Goal: Information Seeking & Learning: Learn about a topic

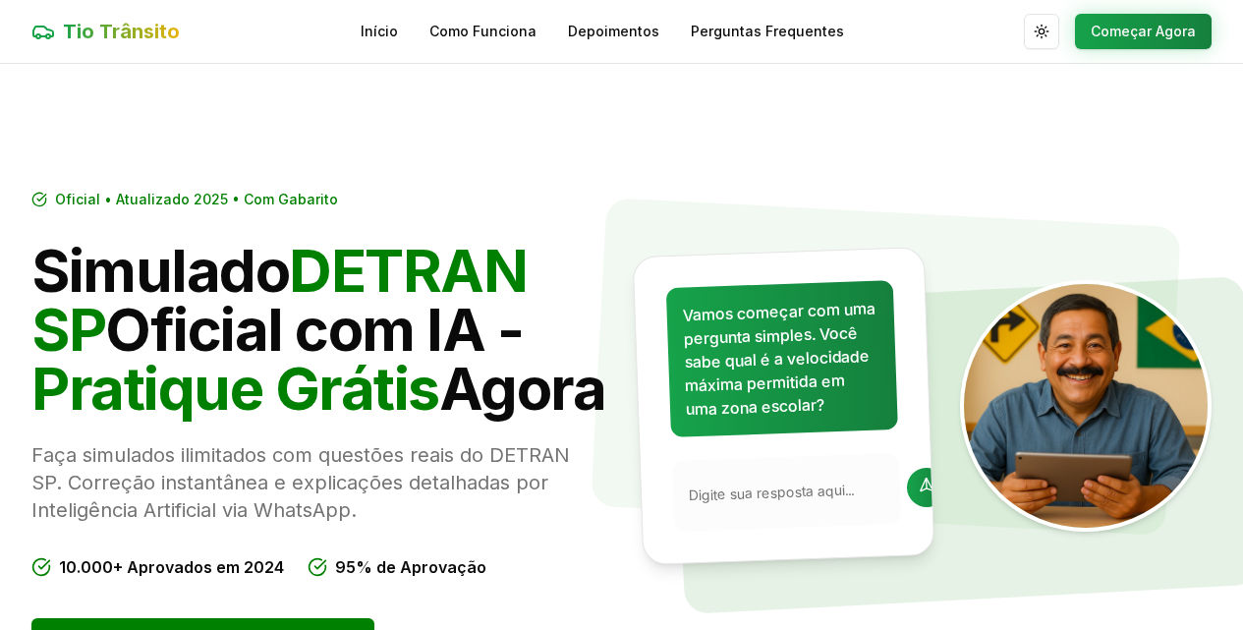
scroll to position [9, 0]
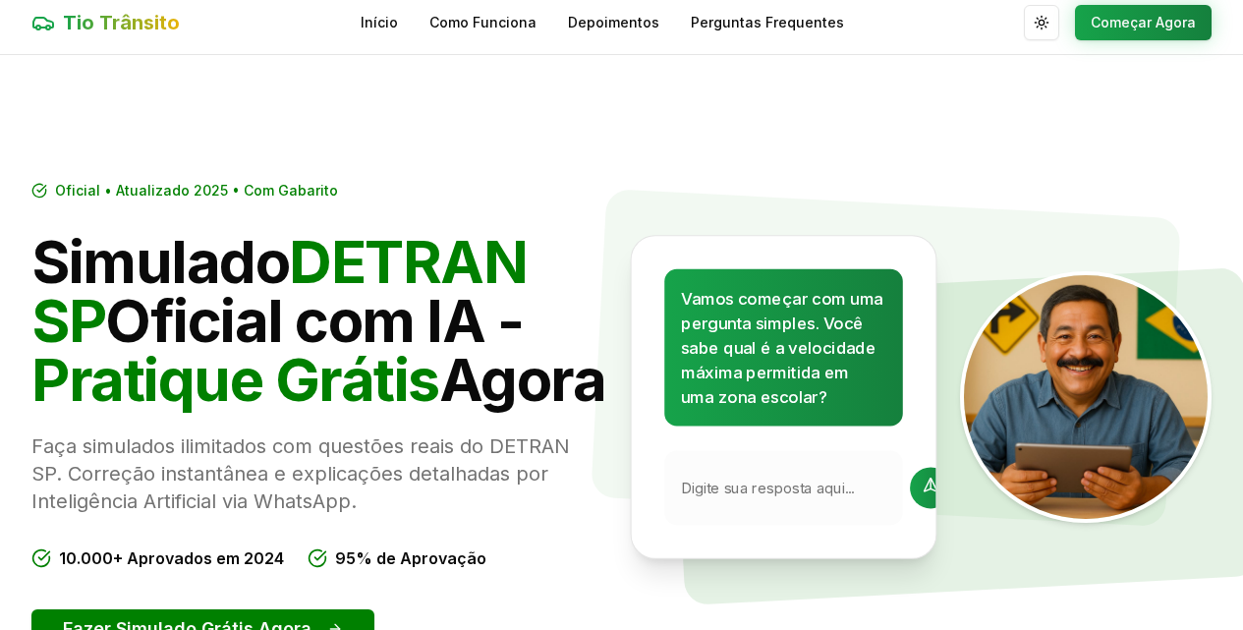
click at [736, 498] on input "text" at bounding box center [789, 488] width 217 height 21
type input "30"
click at [910, 508] on div at bounding box center [930, 487] width 41 height 41
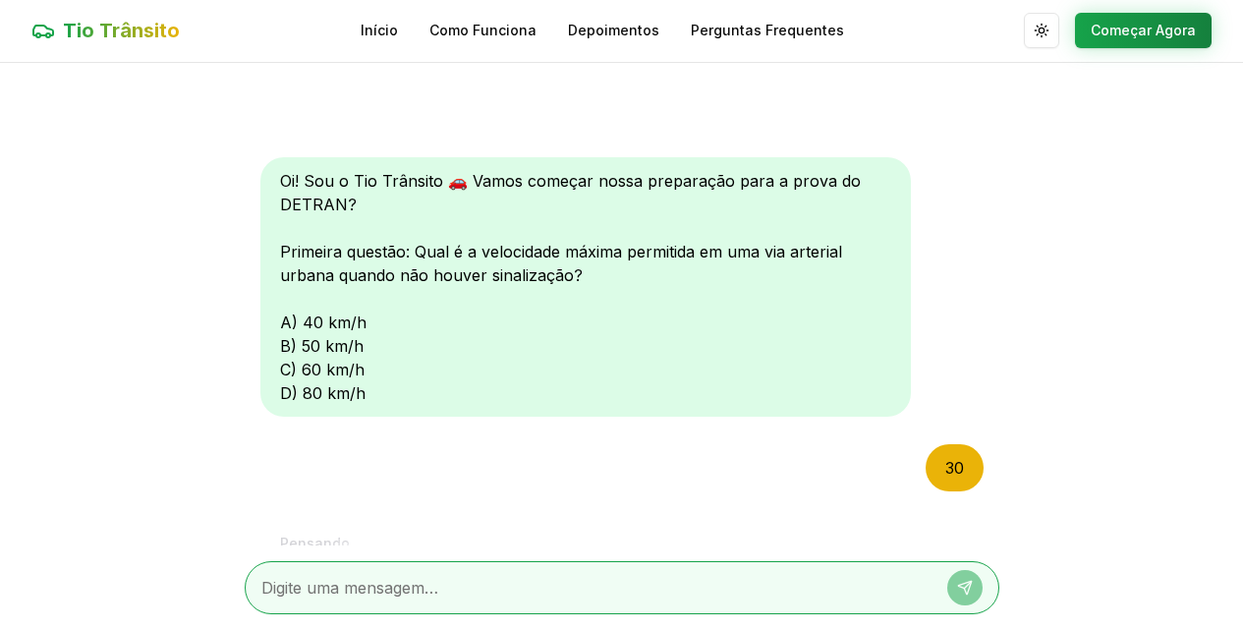
scroll to position [158, 0]
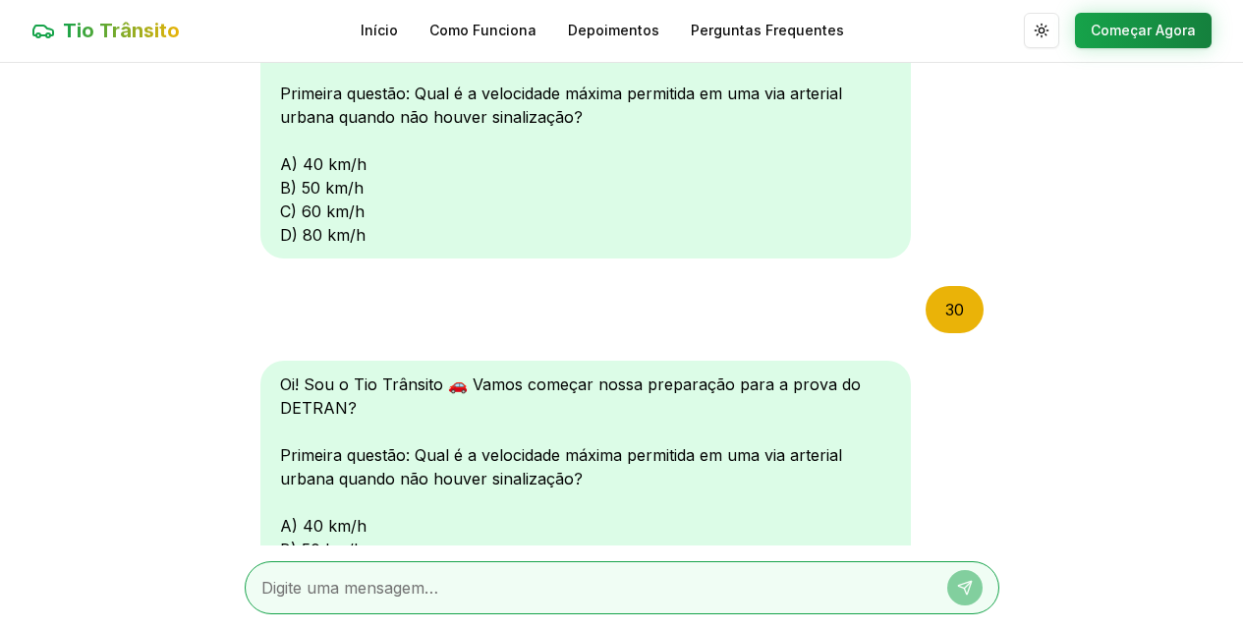
click at [293, 236] on div "Oi! Sou o Tio Trânsito 🚗 Vamos começar nossa preparação para a prova do DETRAN?…" at bounding box center [585, 128] width 650 height 259
click at [286, 236] on div "Oi! Sou o Tio Trânsito 🚗 Vamos começar nossa preparação para a prova do DETRAN?…" at bounding box center [585, 128] width 650 height 259
click at [283, 235] on div "Oi! Sou o Tio Trânsito 🚗 Vamos começar nossa preparação para a prova do DETRAN?…" at bounding box center [585, 128] width 650 height 259
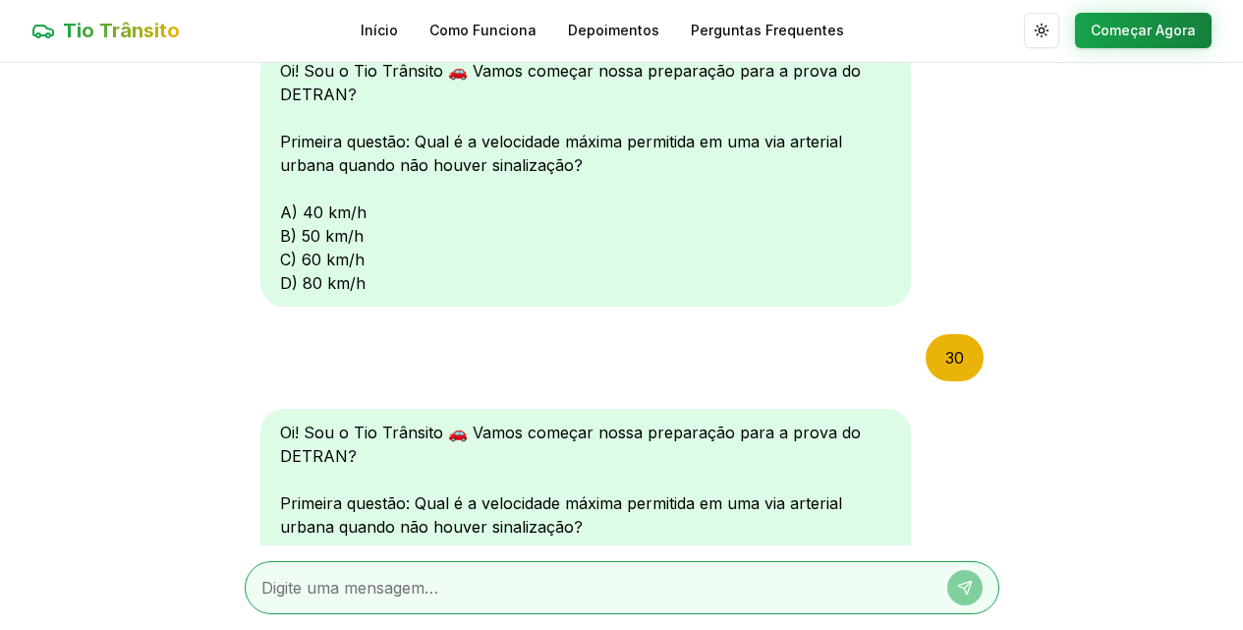
scroll to position [108, 0]
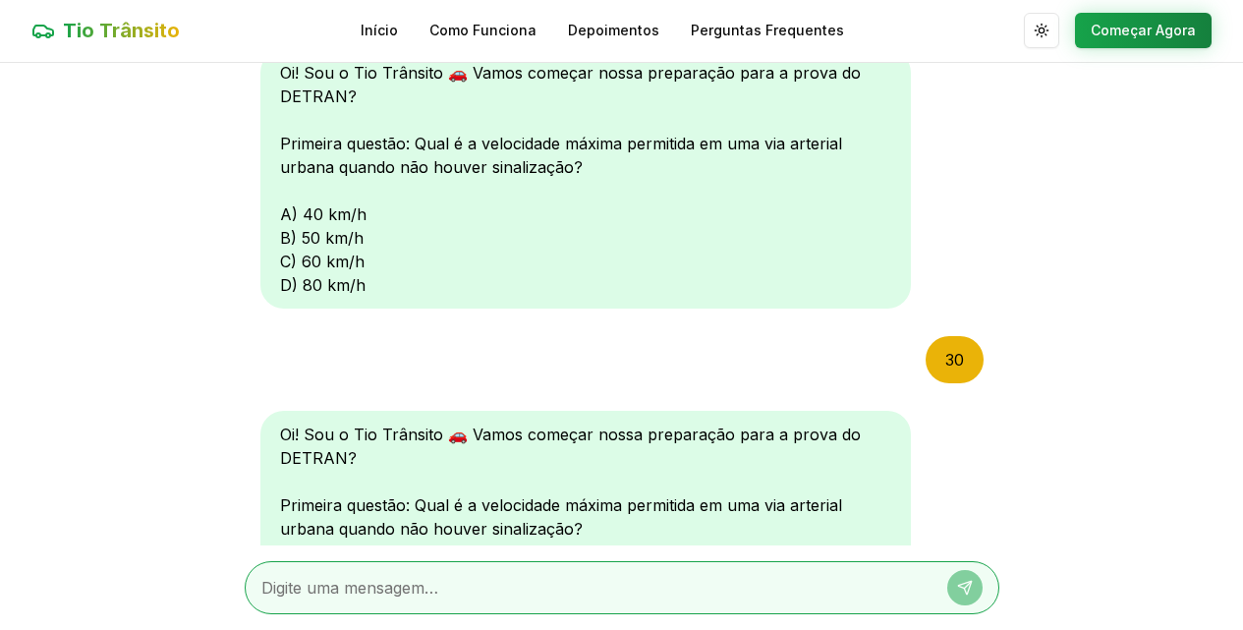
click at [982, 127] on div "Oi! Sou o Tio Trânsito 🚗 Vamos começar nossa preparação para a prova do DETRAN?…" at bounding box center [622, 304] width 755 height 482
click at [982, 126] on div "Oi! Sou o Tio Trânsito 🚗 Vamos começar nossa preparação para a prova do DETRAN?…" at bounding box center [622, 304] width 755 height 482
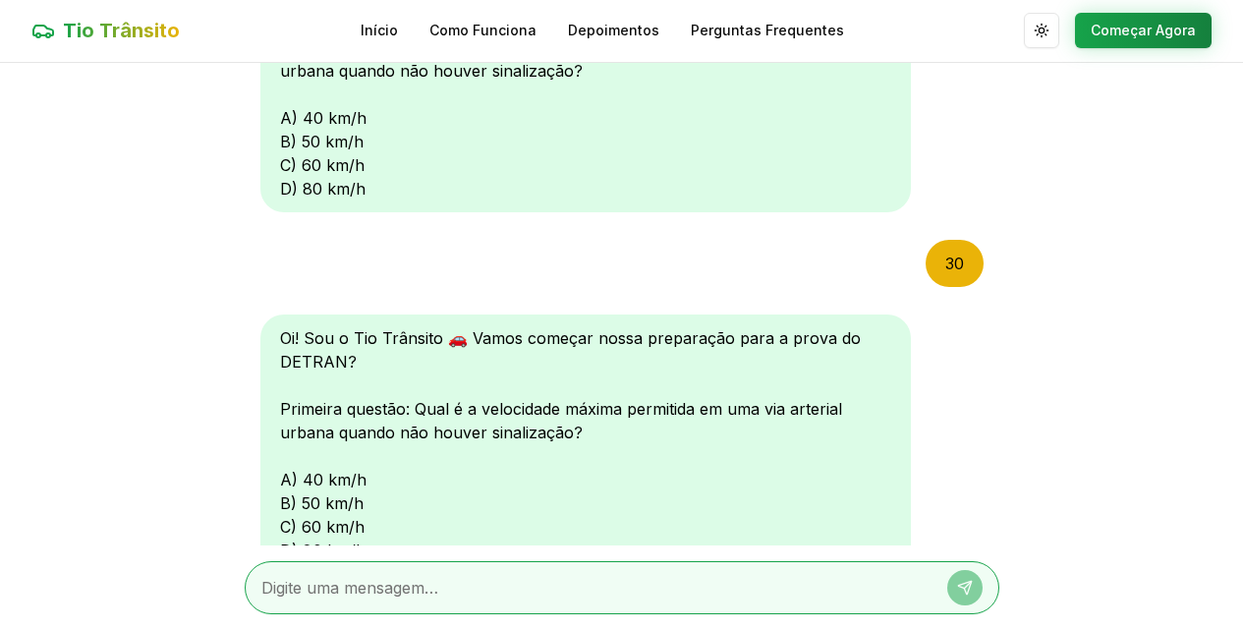
scroll to position [213, 0]
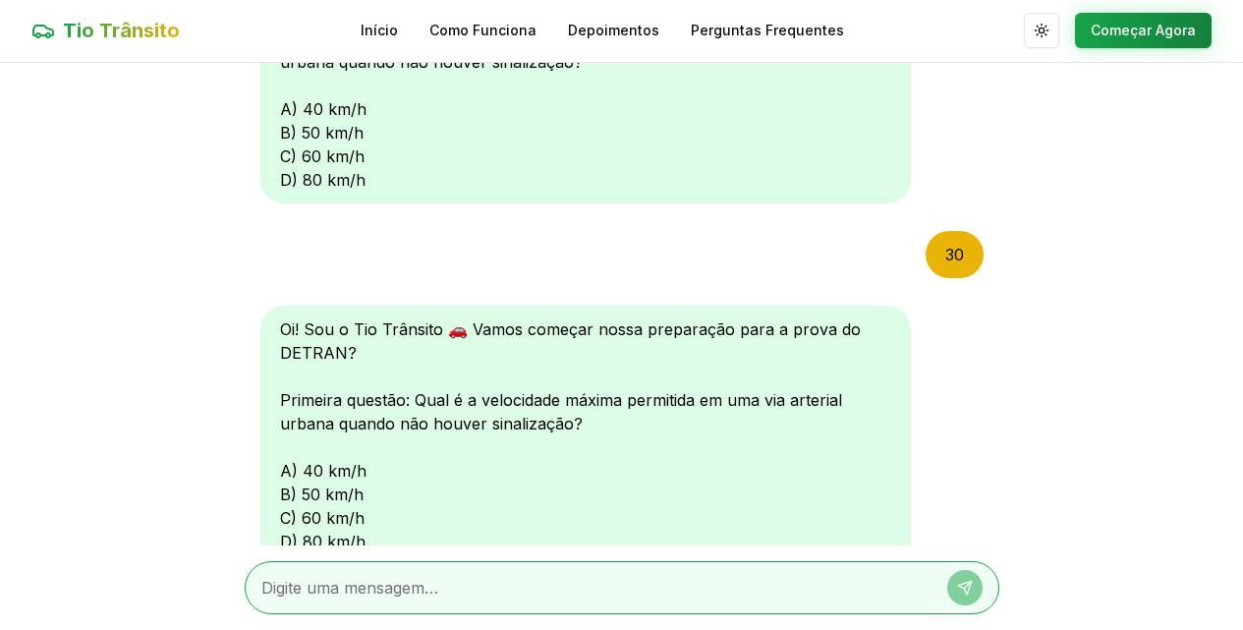
click at [1000, 454] on main "Oi! Sou o Tio Trânsito 🚗 Vamos começar nossa preparação para a prova do DETRAN?…" at bounding box center [621, 346] width 1243 height 567
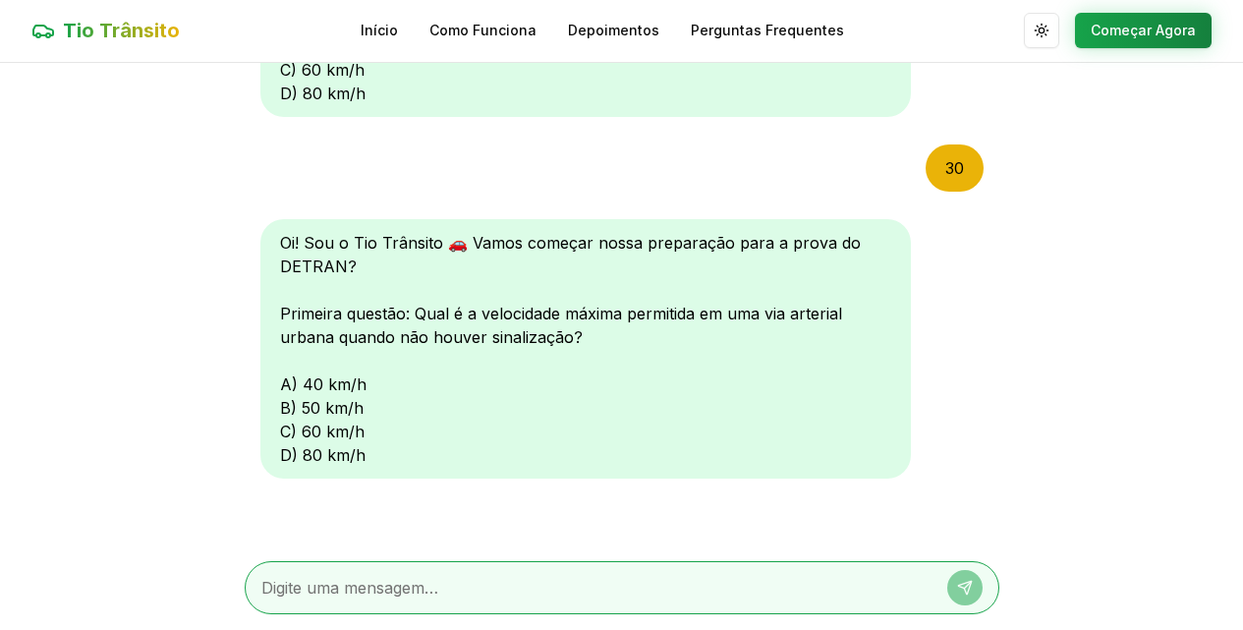
scroll to position [288, 0]
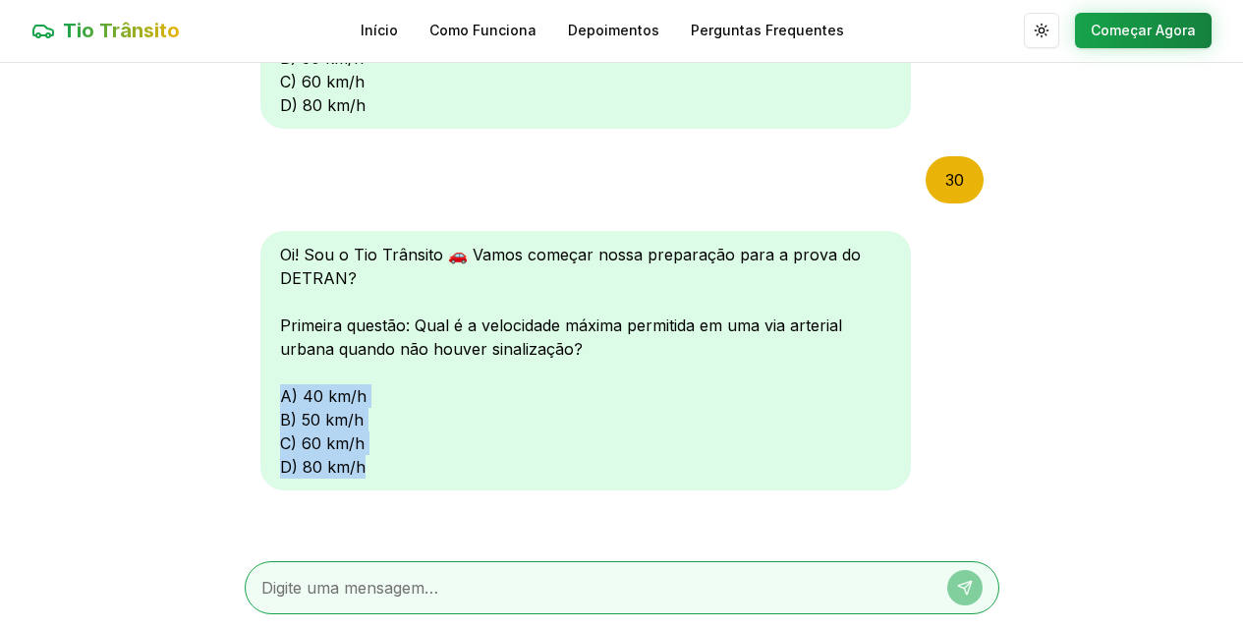
drag, startPoint x: 999, startPoint y: 404, endPoint x: 865, endPoint y: 434, distance: 138.0
click at [999, 469] on main "Oi! Sou o Tio Trânsito 🚗 Vamos começar nossa preparação para a prova do DETRAN?…" at bounding box center [621, 346] width 1243 height 567
click at [289, 458] on div "Oi! Sou o Tio Trânsito 🚗 Vamos começar nossa preparação para a prova do DETRAN?…" at bounding box center [585, 360] width 650 height 259
click at [365, 582] on textarea at bounding box center [594, 588] width 666 height 24
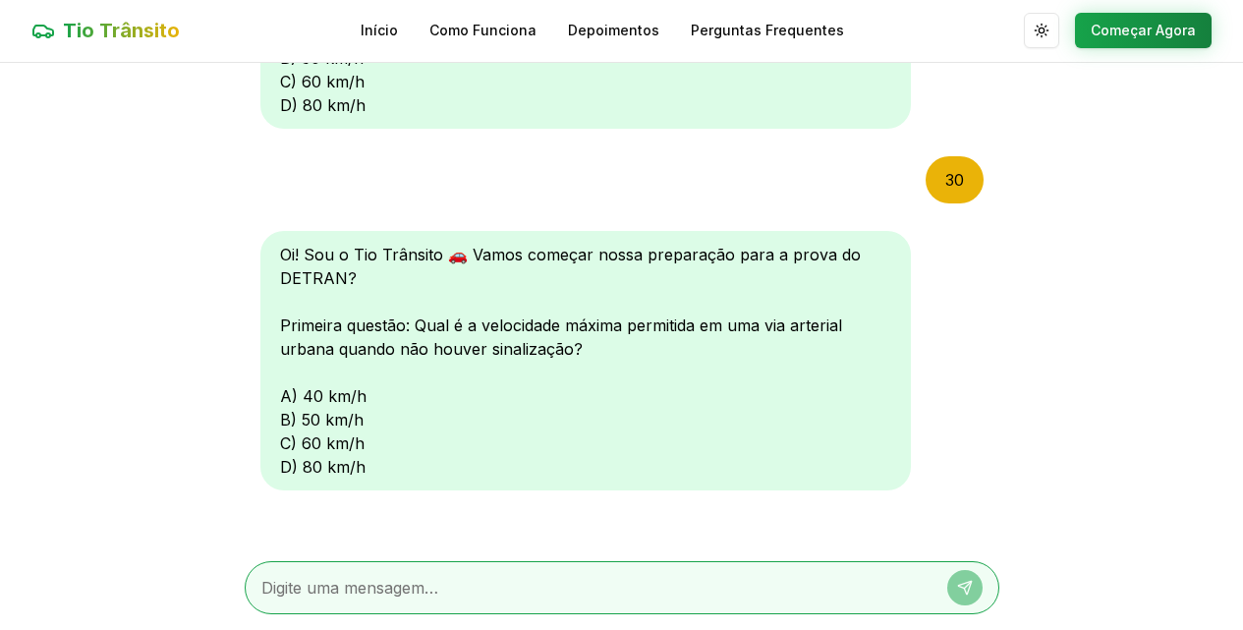
type textarea "d"
type textarea "80km/h"
click at [975, 585] on button at bounding box center [964, 587] width 35 height 35
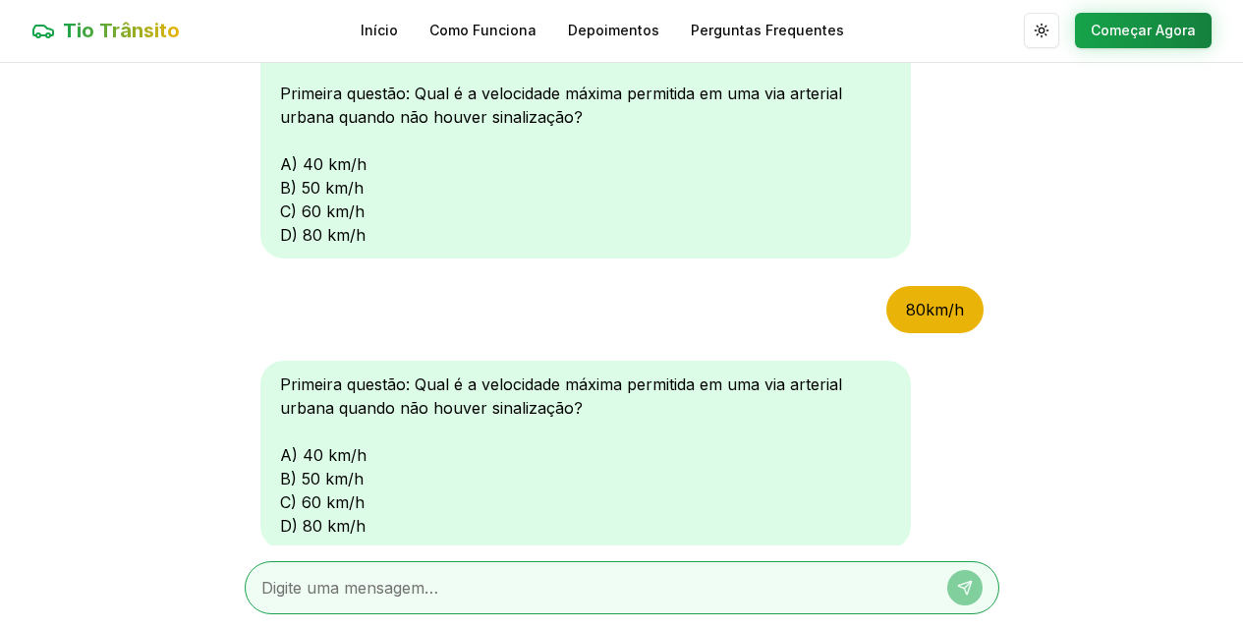
scroll to position [693, 0]
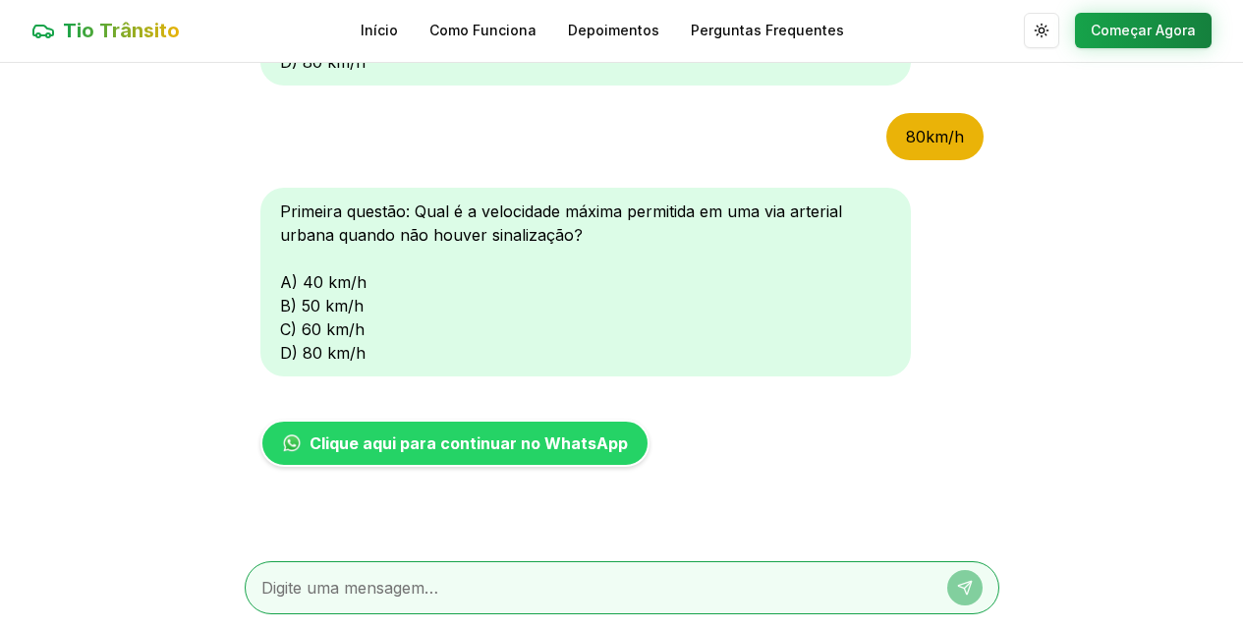
click at [996, 514] on main "Oi! Sou o Tio Trânsito 🚗 Vamos começar nossa preparação para a prova do DETRAN?…" at bounding box center [621, 346] width 1243 height 567
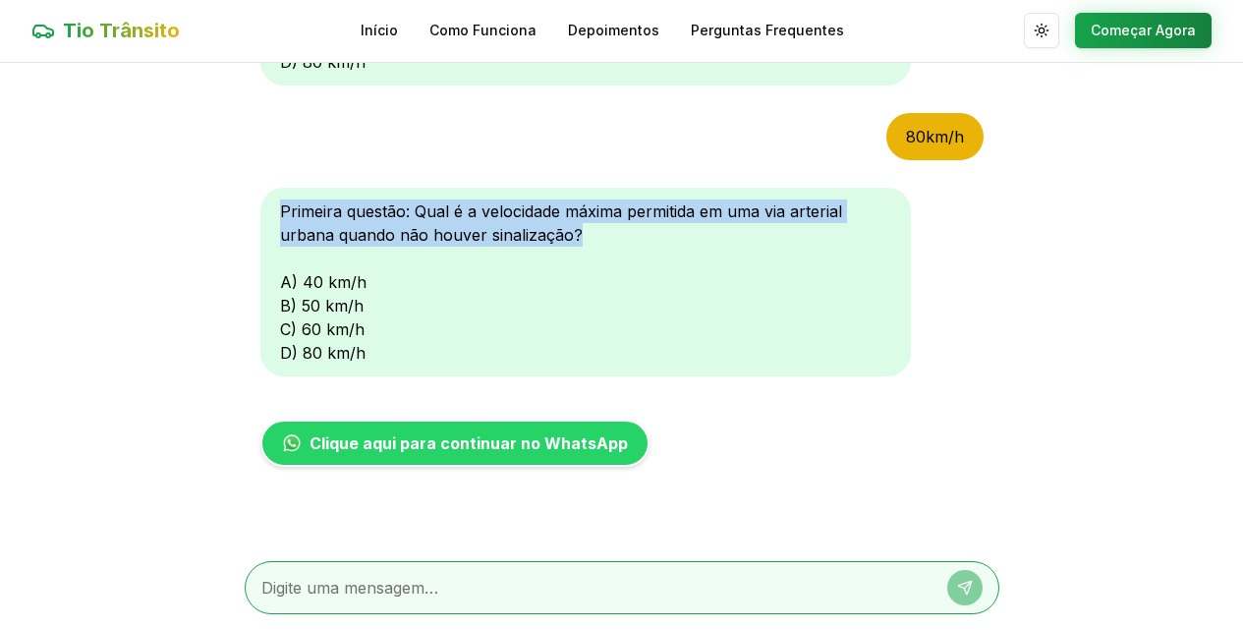
drag, startPoint x: 1235, startPoint y: 230, endPoint x: 1238, endPoint y: 163, distance: 66.9
click at [1238, 163] on main "Oi! Sou o Tio Trânsito 🚗 Vamos começar nossa preparação para a prova do DETRAN?…" at bounding box center [621, 346] width 1243 height 567
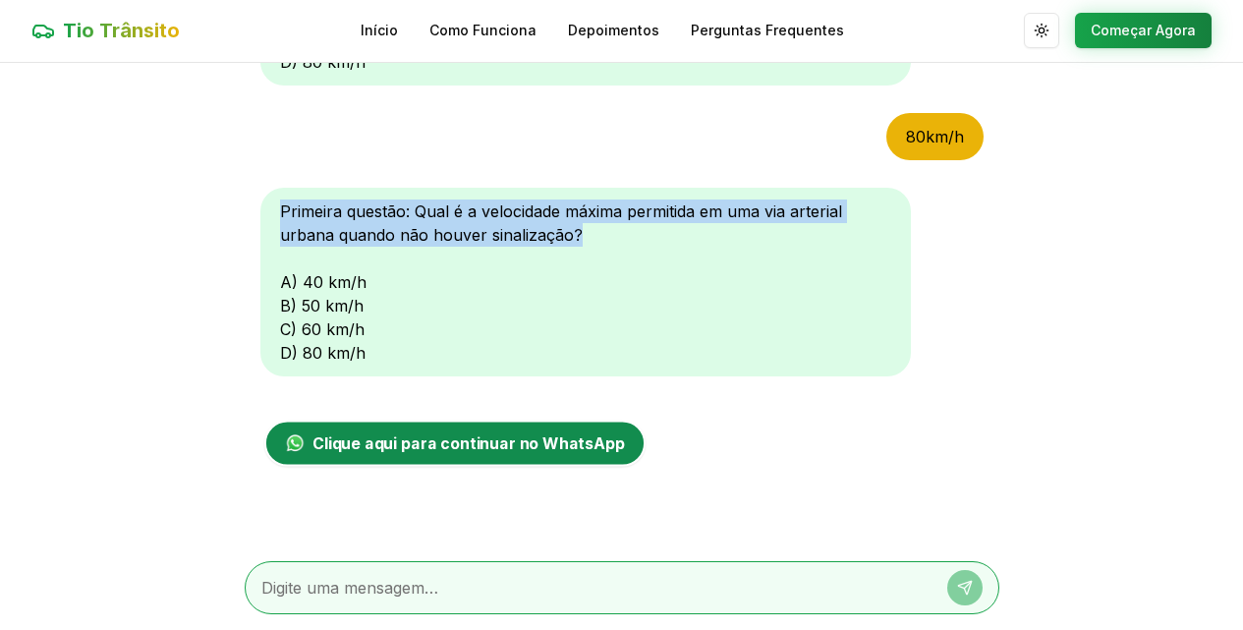
click at [434, 449] on span "Clique aqui para continuar no WhatsApp" at bounding box center [467, 443] width 312 height 24
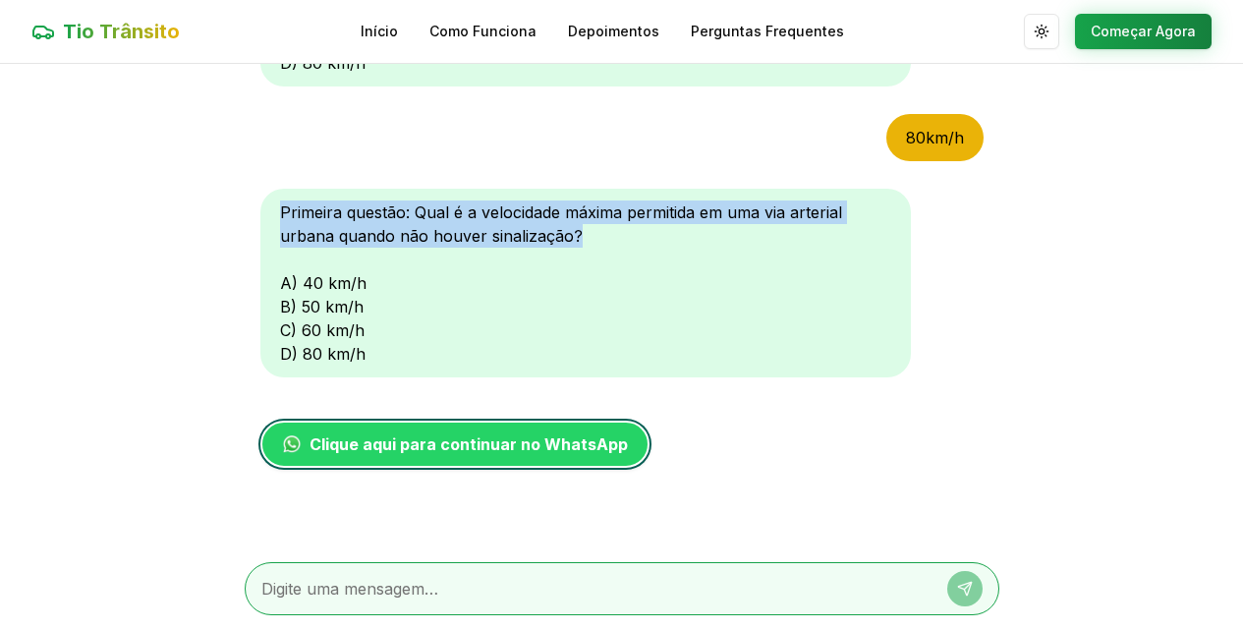
scroll to position [1, 0]
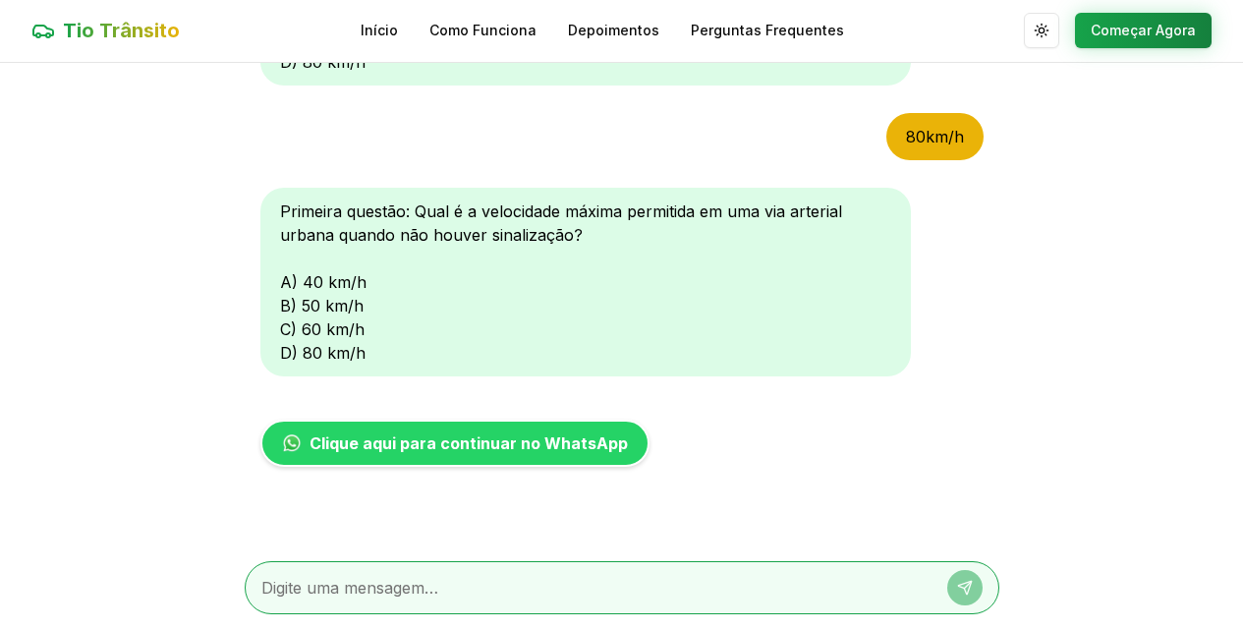
click at [1000, 425] on main "Oi! Sou o Tio Trânsito 🚗 Vamos começar nossa preparação para a prova do DETRAN?…" at bounding box center [621, 346] width 1243 height 567
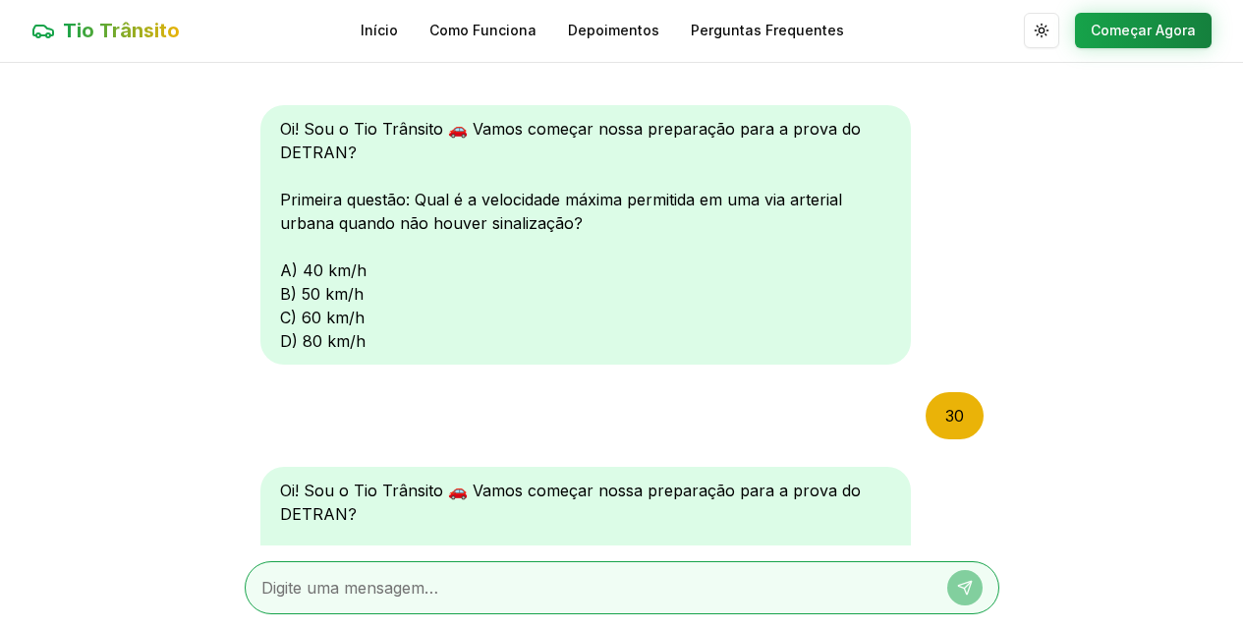
scroll to position [28, 0]
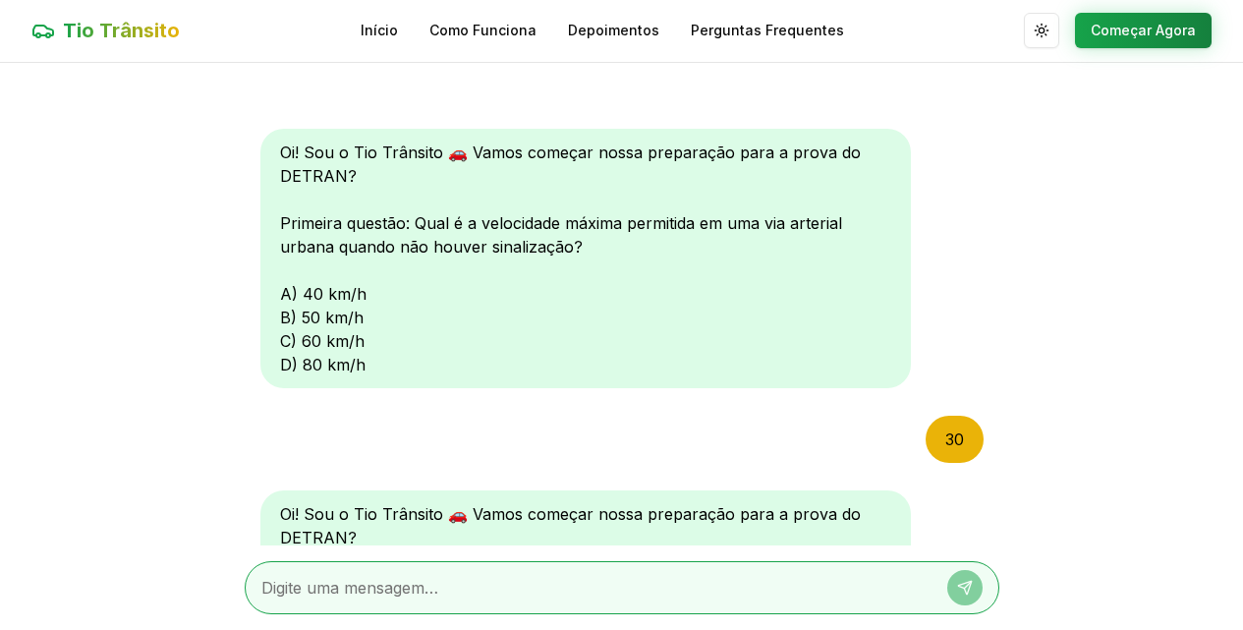
drag, startPoint x: 962, startPoint y: 99, endPoint x: 959, endPoint y: 88, distance: 11.2
click at [959, 88] on div "Oi! Sou o Tio Trânsito 🚗 Vamos começar nossa preparação para a prova do DETRAN?…" at bounding box center [622, 304] width 755 height 482
click at [959, 86] on div "Oi! Sou o Tio Trânsito 🚗 Vamos começar nossa preparação para a prova do DETRAN?…" at bounding box center [622, 304] width 755 height 482
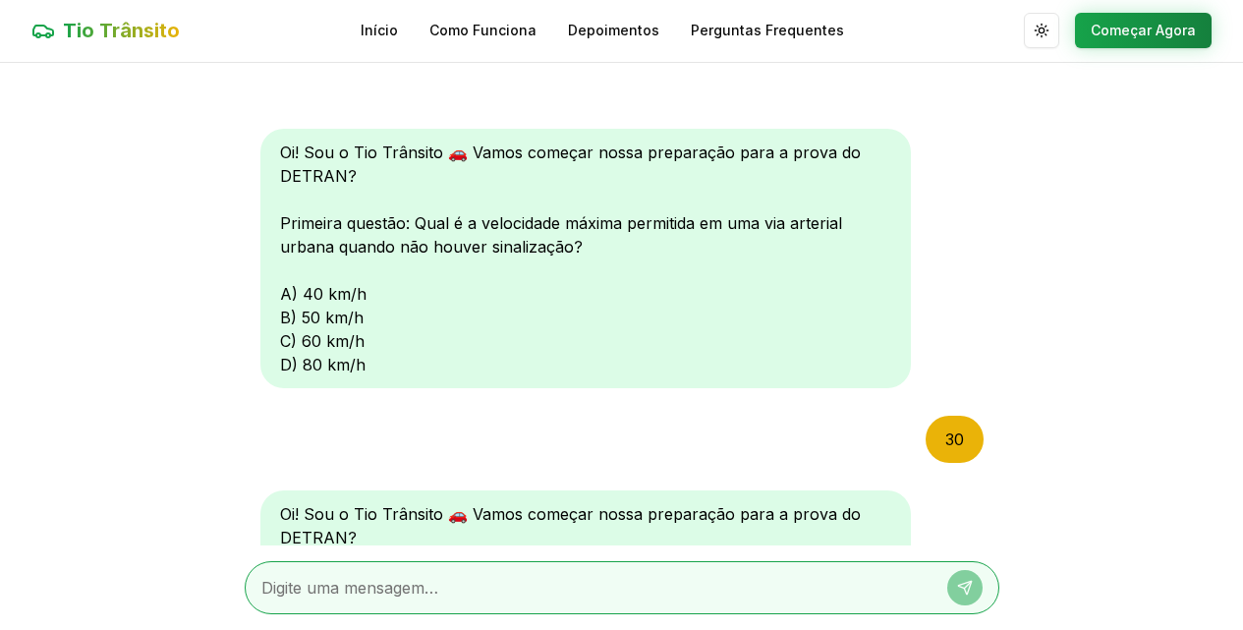
click at [959, 86] on div "Oi! Sou o Tio Trânsito 🚗 Vamos começar nossa preparação para a prova do DETRAN?…" at bounding box center [622, 304] width 755 height 482
click at [959, 87] on div "Oi! Sou o Tio Trânsito 🚗 Vamos começar nossa preparação para a prova do DETRAN?…" at bounding box center [622, 304] width 755 height 482
click at [959, 90] on div "Oi! Sou o Tio Trânsito 🚗 Vamos começar nossa preparação para a prova do DETRAN?…" at bounding box center [622, 304] width 755 height 482
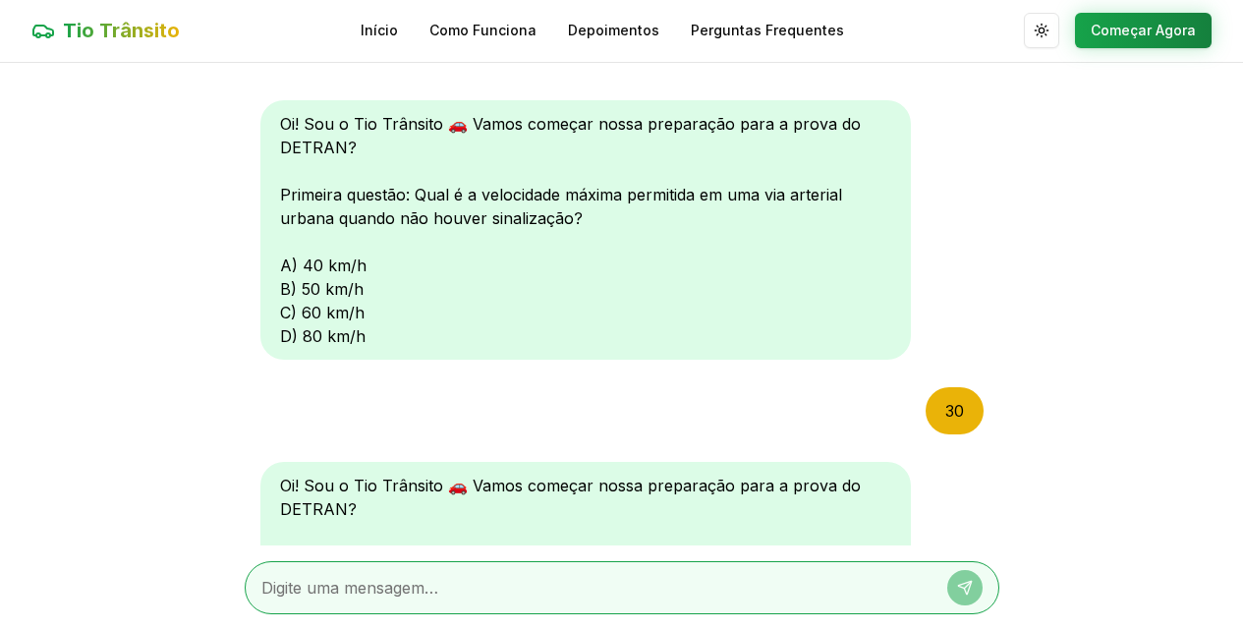
scroll to position [73, 0]
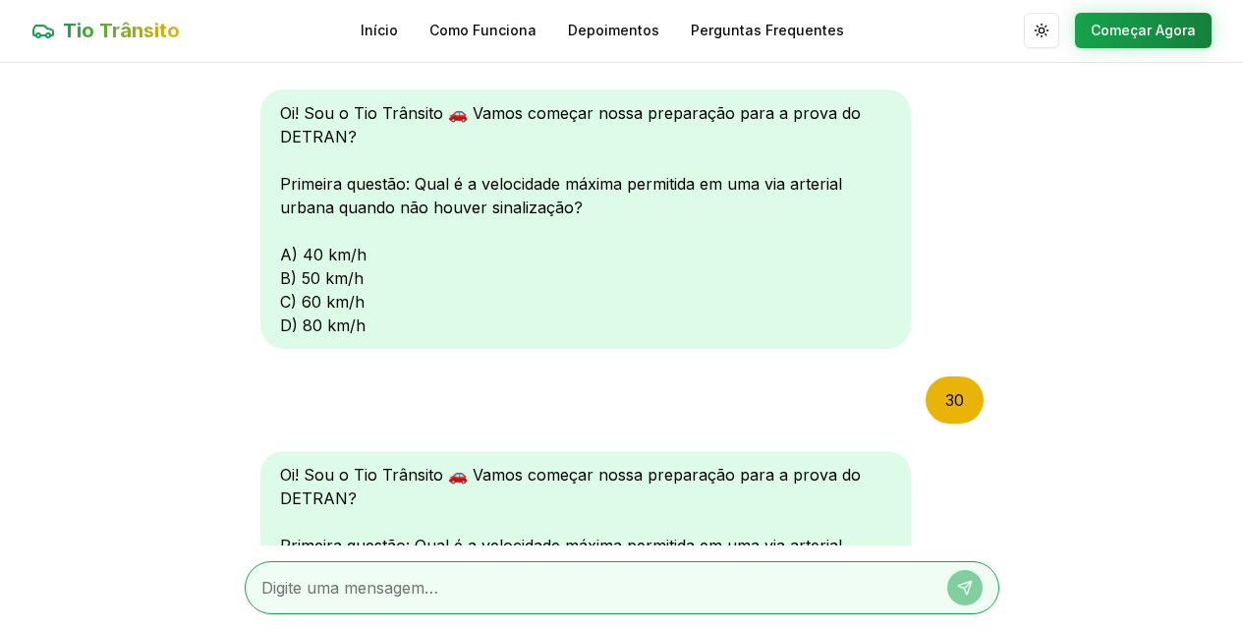
click at [998, 184] on div "Oi! Sou o Tio Trânsito 🚗 Vamos começar nossa preparação para a prova do DETRAN?…" at bounding box center [622, 304] width 755 height 482
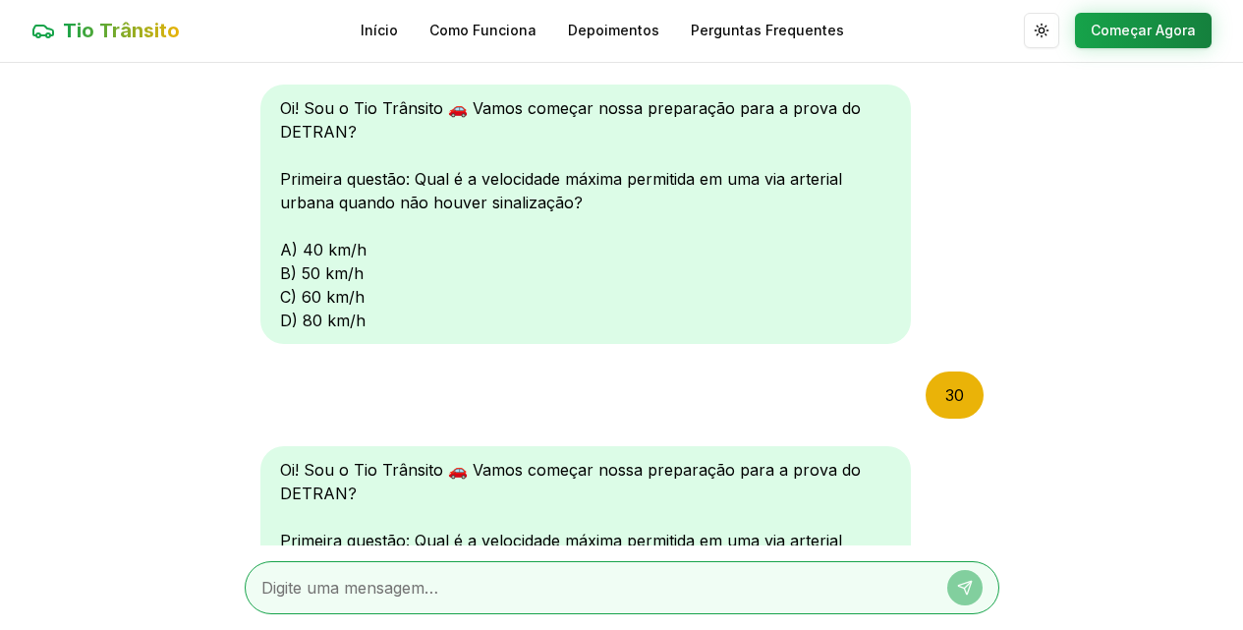
click at [1007, 234] on main "Oi! Sou o Tio Trânsito 🚗 Vamos começar nossa preparação para a prova do DETRAN?…" at bounding box center [621, 346] width 1243 height 567
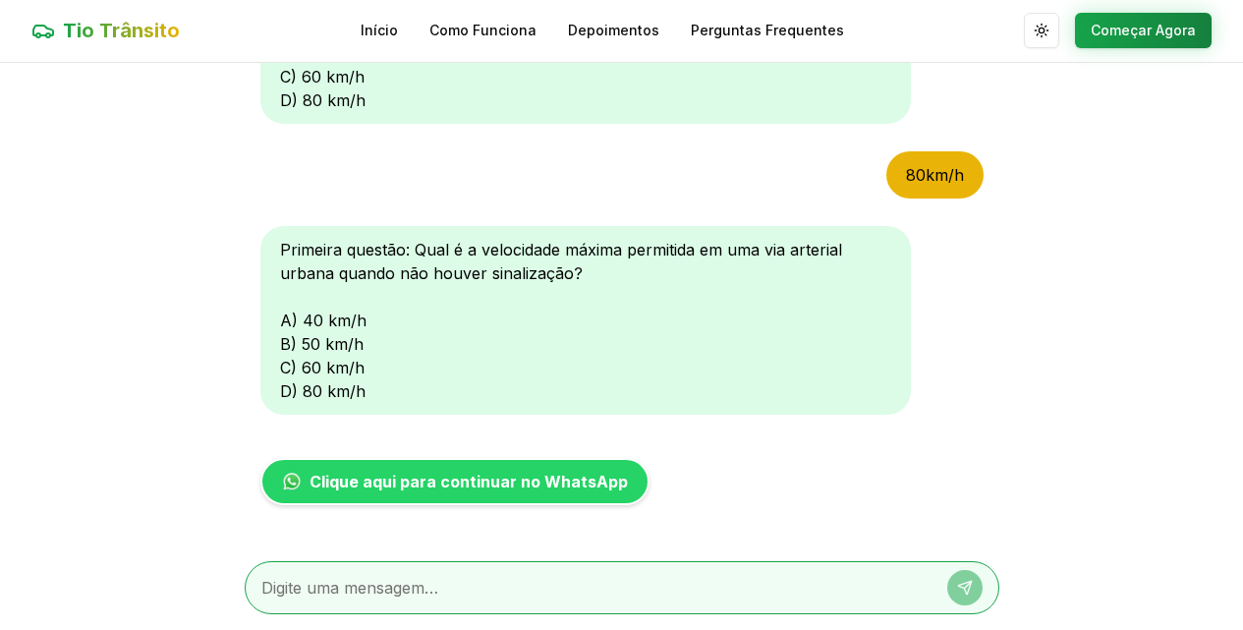
scroll to position [693, 0]
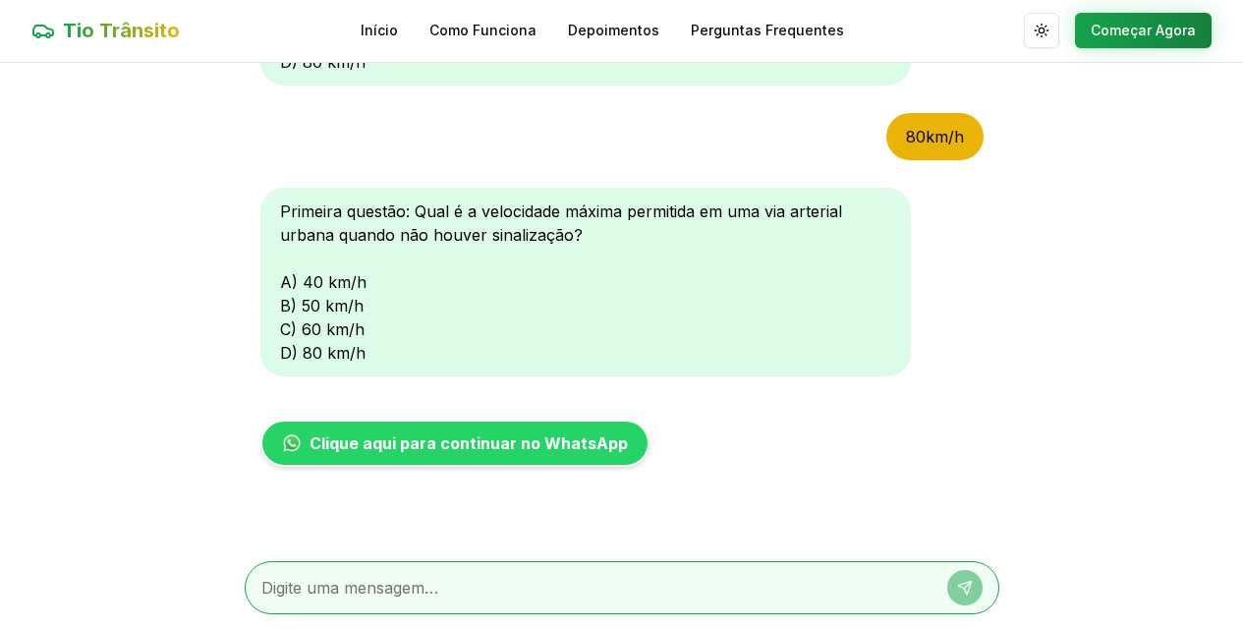
drag, startPoint x: 1018, startPoint y: 442, endPoint x: 1018, endPoint y: 431, distance: 10.8
click at [1018, 441] on main "Oi! Sou o Tio Trânsito 🚗 Vamos começar nossa preparação para a prova do DETRAN?…" at bounding box center [621, 346] width 1243 height 567
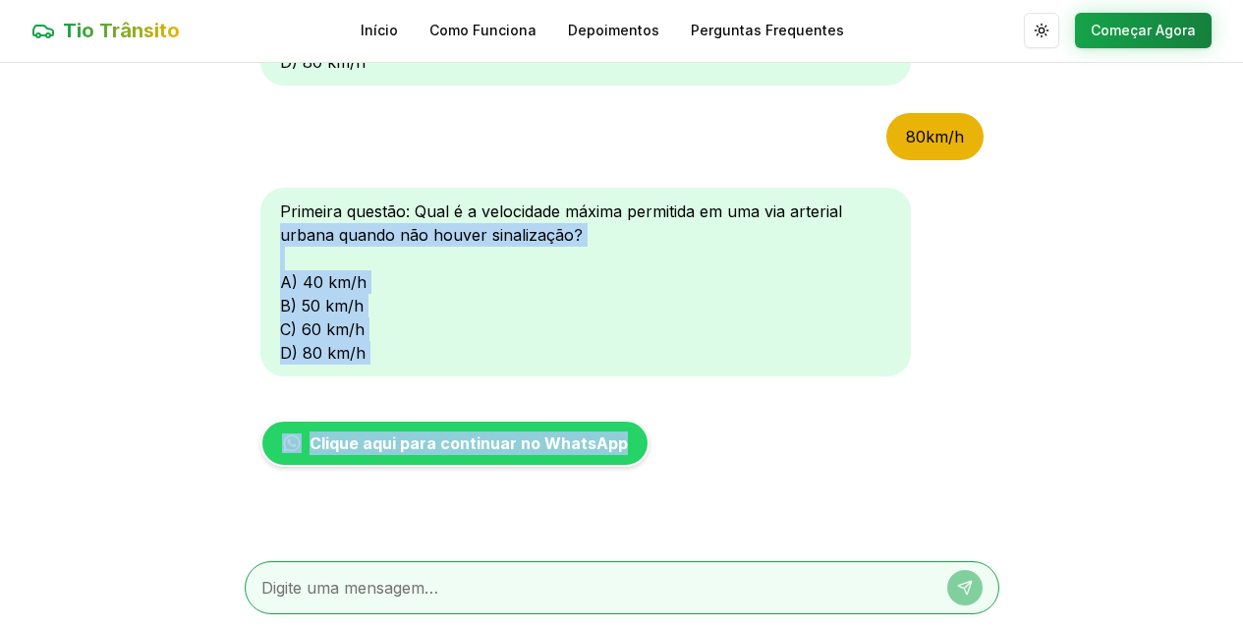
drag, startPoint x: 1018, startPoint y: 431, endPoint x: 985, endPoint y: 217, distance: 216.8
click at [985, 217] on main "Oi! Sou o Tio Trânsito 🚗 Vamos começar nossa preparação para a prova do DETRAN?…" at bounding box center [621, 346] width 1243 height 567
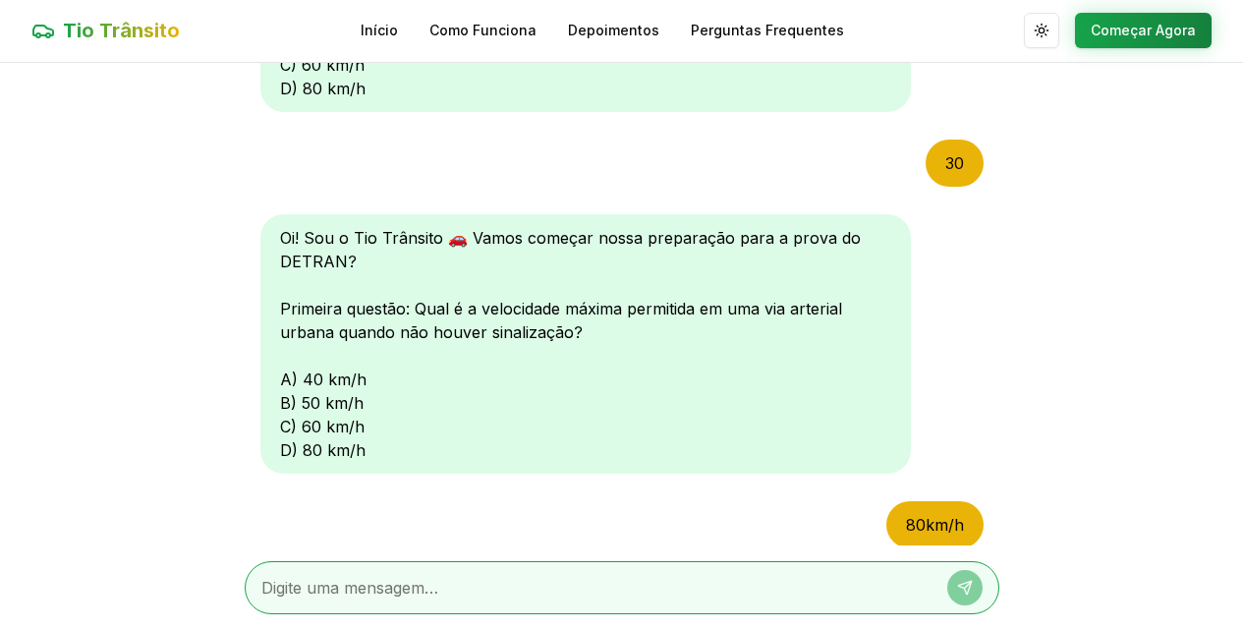
scroll to position [114, 0]
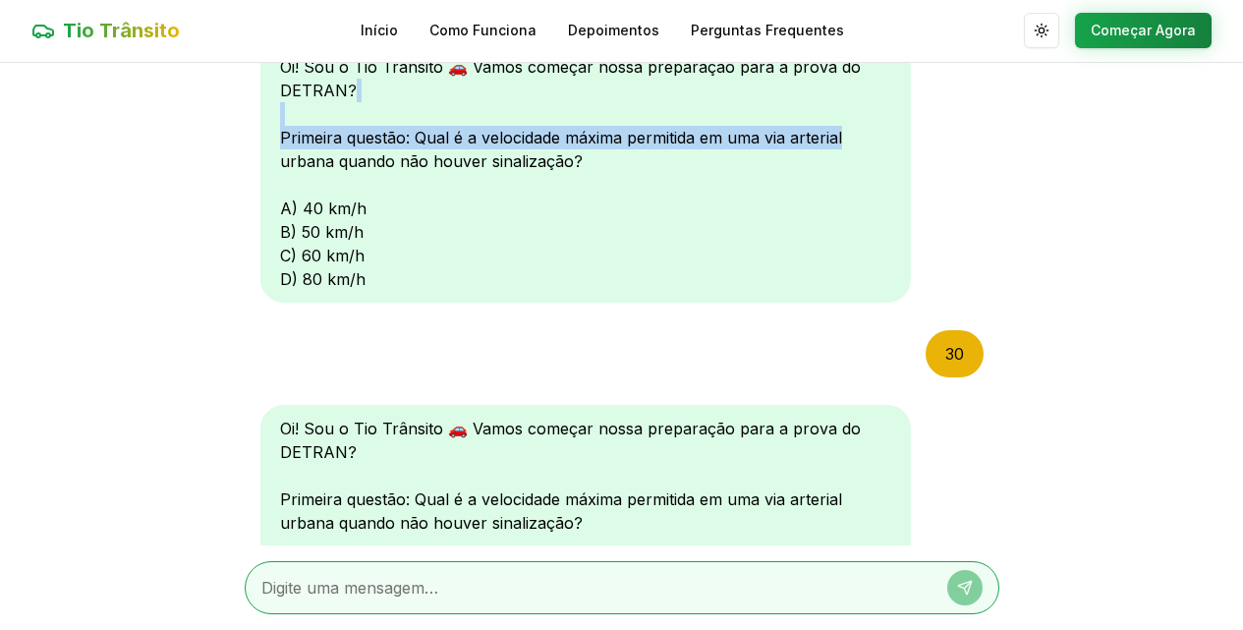
click at [961, 101] on div "Oi! Sou o Tio Trânsito 🚗 Vamos começar nossa preparação para a prova do DETRAN?…" at bounding box center [621, 174] width 723 height 263
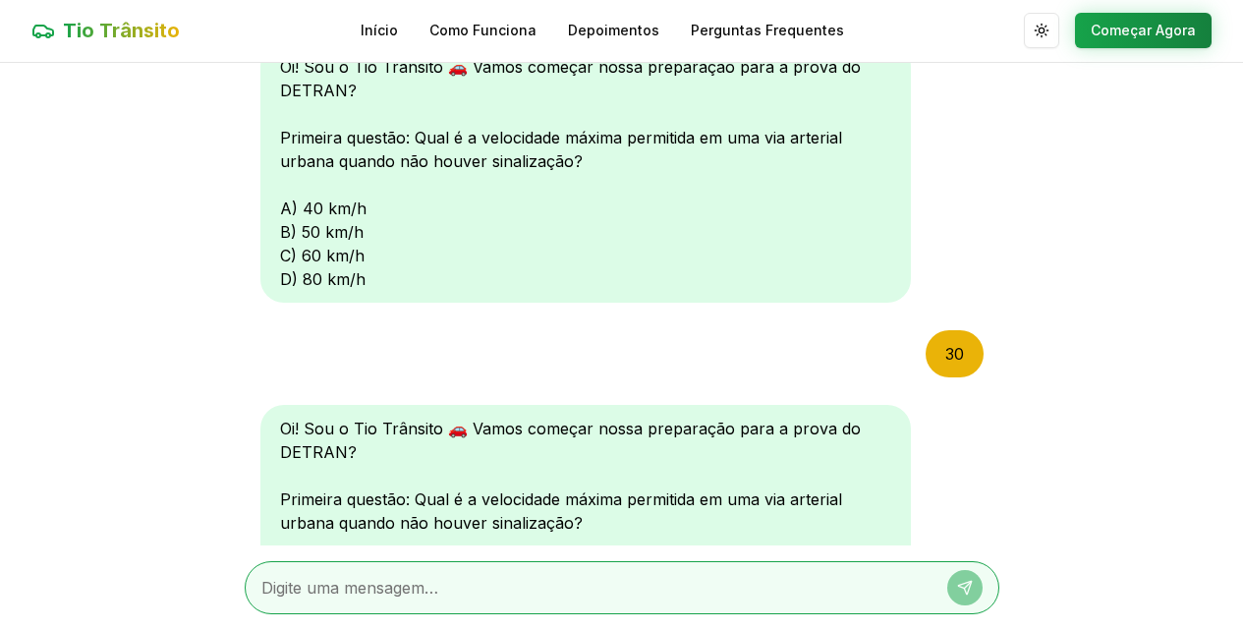
click at [949, 47] on div "Tio Trânsito Início Como Funciona Depoimentos Perguntas Frequentes Alternar tem…" at bounding box center [621, 30] width 1243 height 63
click at [955, 136] on div "Oi! Sou o Tio Trânsito 🚗 Vamos começar nossa preparação para a prova do DETRAN?…" at bounding box center [621, 174] width 723 height 263
click at [396, 30] on link "Início" at bounding box center [379, 31] width 37 height 20
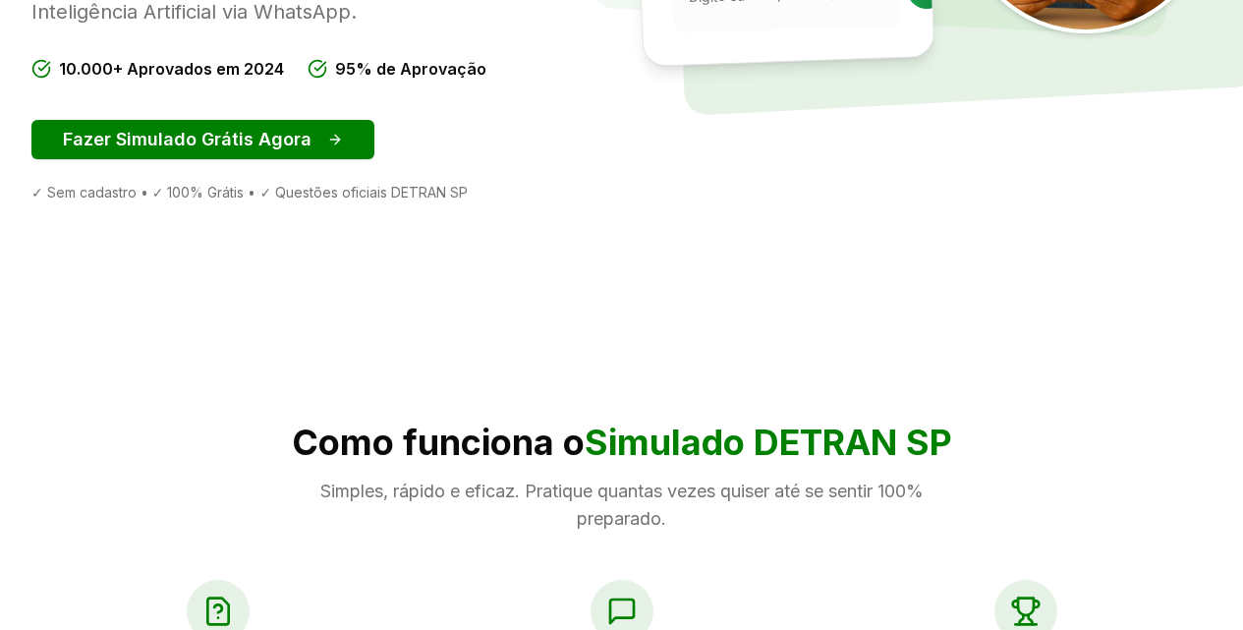
scroll to position [507, 0]
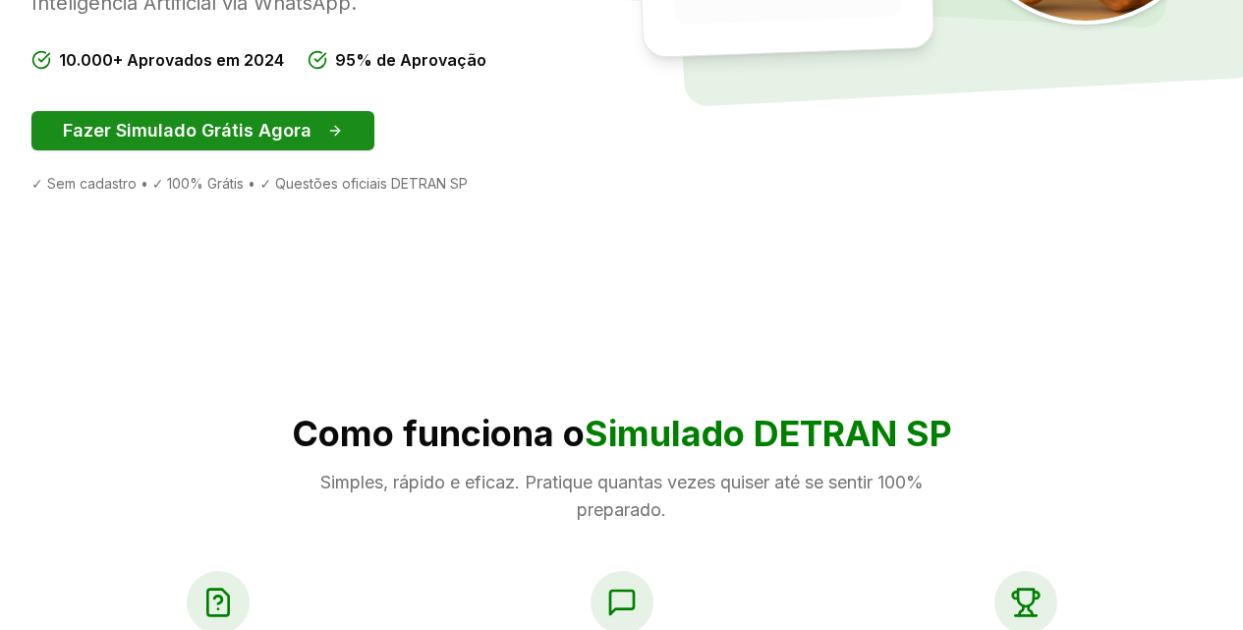
click at [253, 150] on button "Fazer Simulado Grátis Agora" at bounding box center [202, 130] width 343 height 39
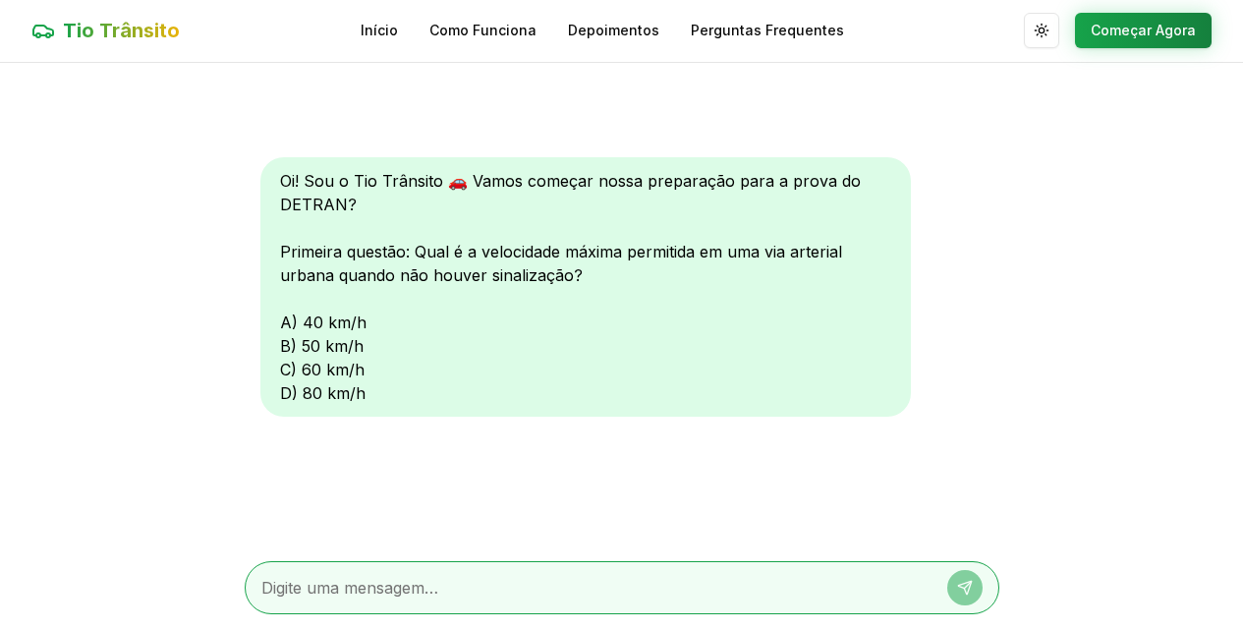
click at [459, 579] on textarea at bounding box center [594, 588] width 666 height 24
type textarea "d"
click at [972, 593] on icon at bounding box center [965, 588] width 16 height 16
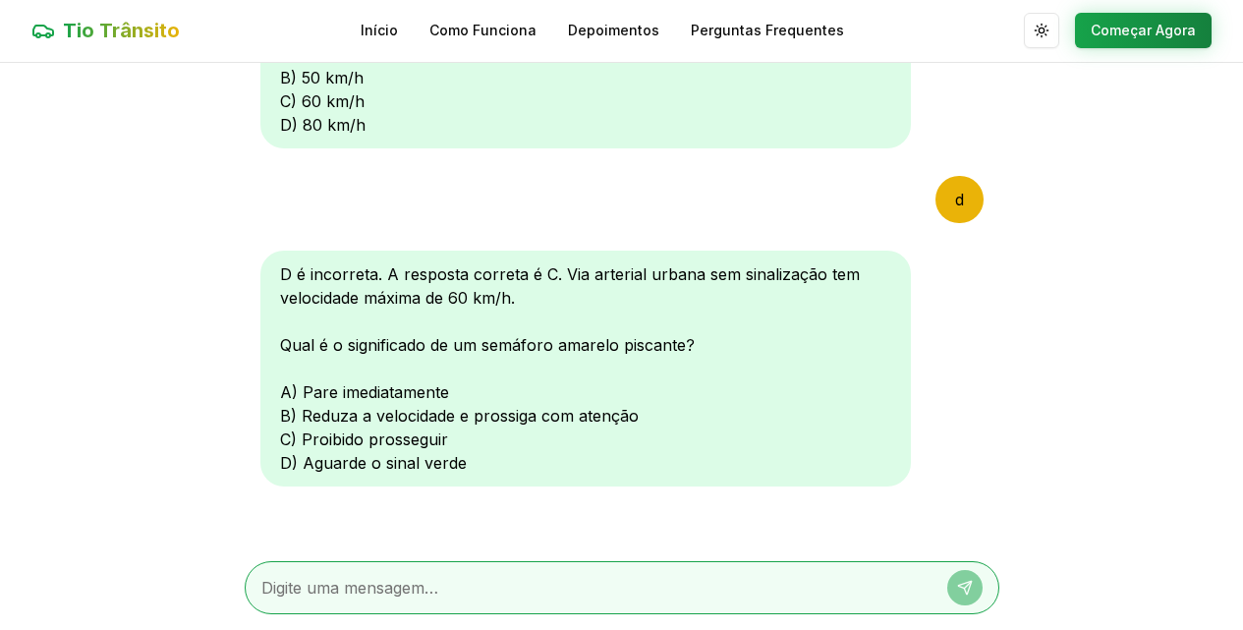
scroll to position [276, 0]
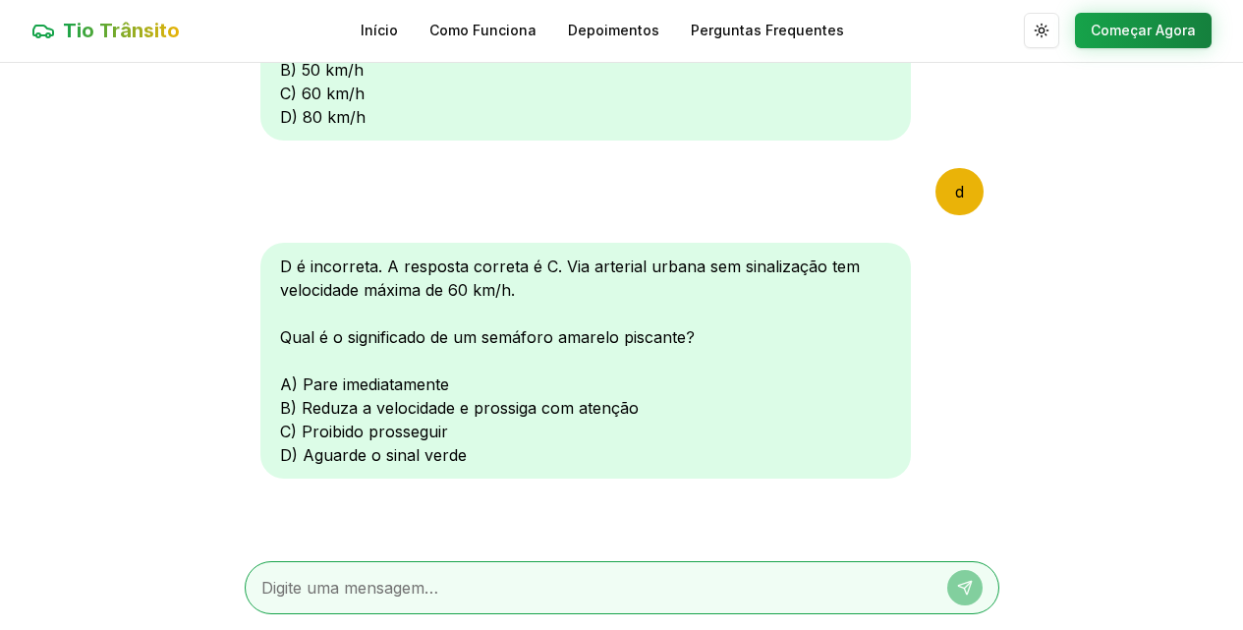
click at [1001, 339] on main "Oi! Sou o Tio Trânsito 🚗 Vamos começar nossa preparação para a prova do DETRAN?…" at bounding box center [621, 346] width 1243 height 567
click at [999, 341] on main "Oi! Sou o Tio Trânsito 🚗 Vamos começar nossa preparação para a prova do DETRAN?…" at bounding box center [621, 346] width 1243 height 567
drag, startPoint x: 516, startPoint y: 584, endPoint x: 511, endPoint y: 593, distance: 11.0
click at [514, 586] on textarea at bounding box center [594, 588] width 666 height 24
type textarea "b"
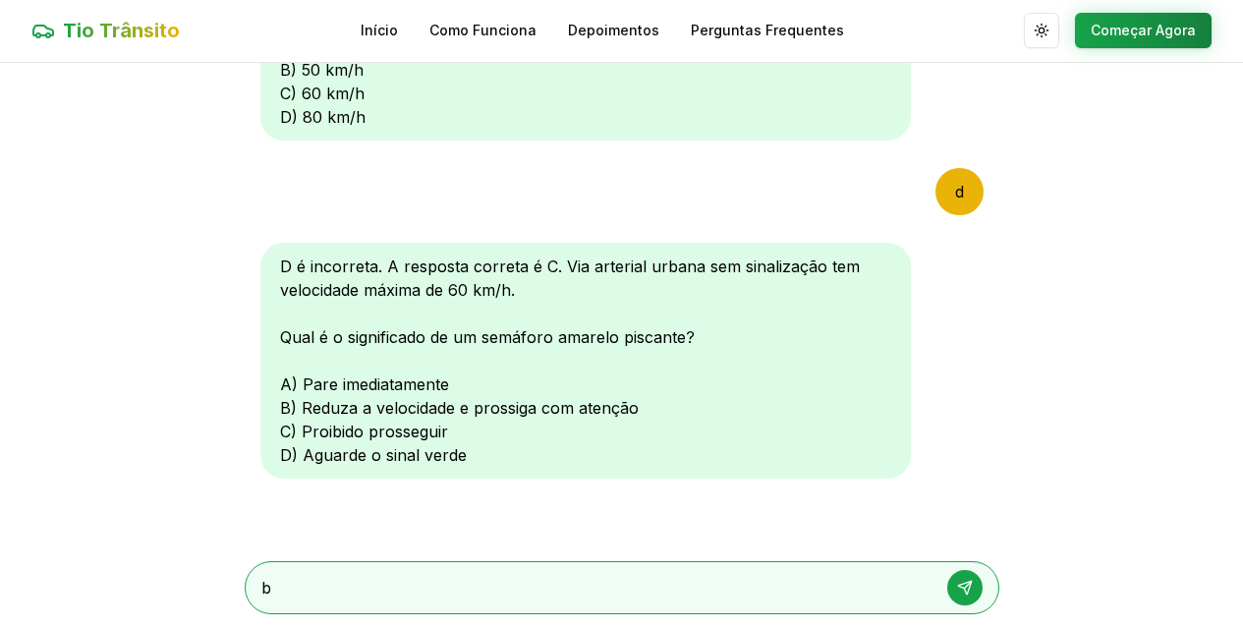
click at [961, 587] on icon at bounding box center [964, 587] width 13 height 13
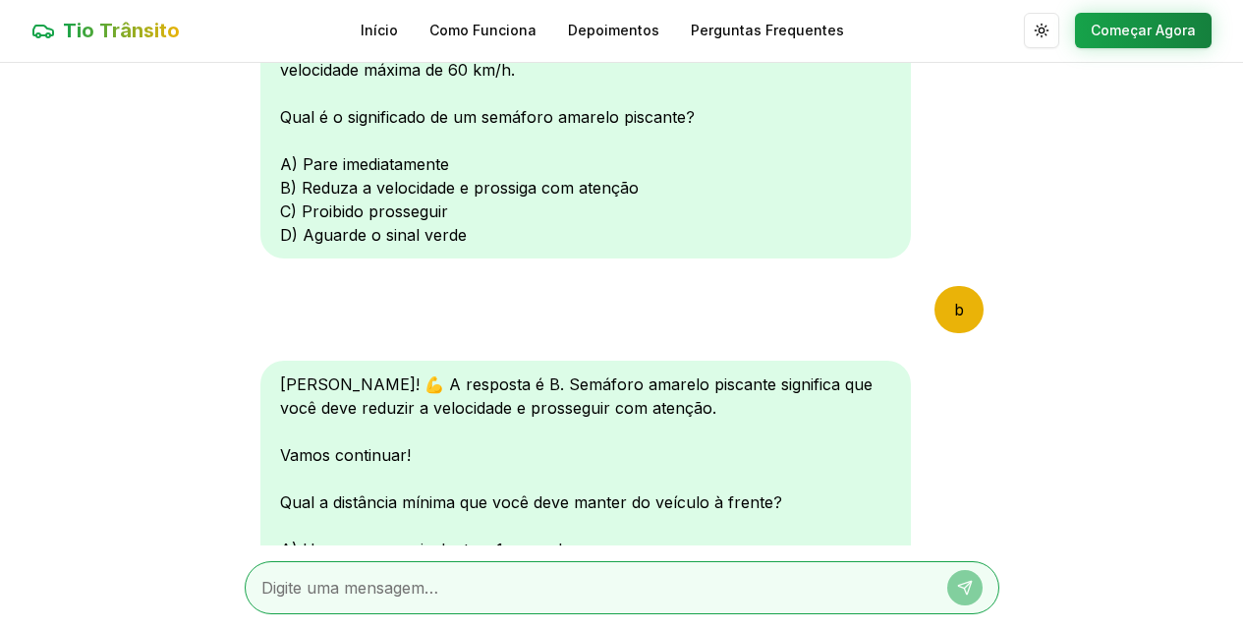
scroll to position [763, 0]
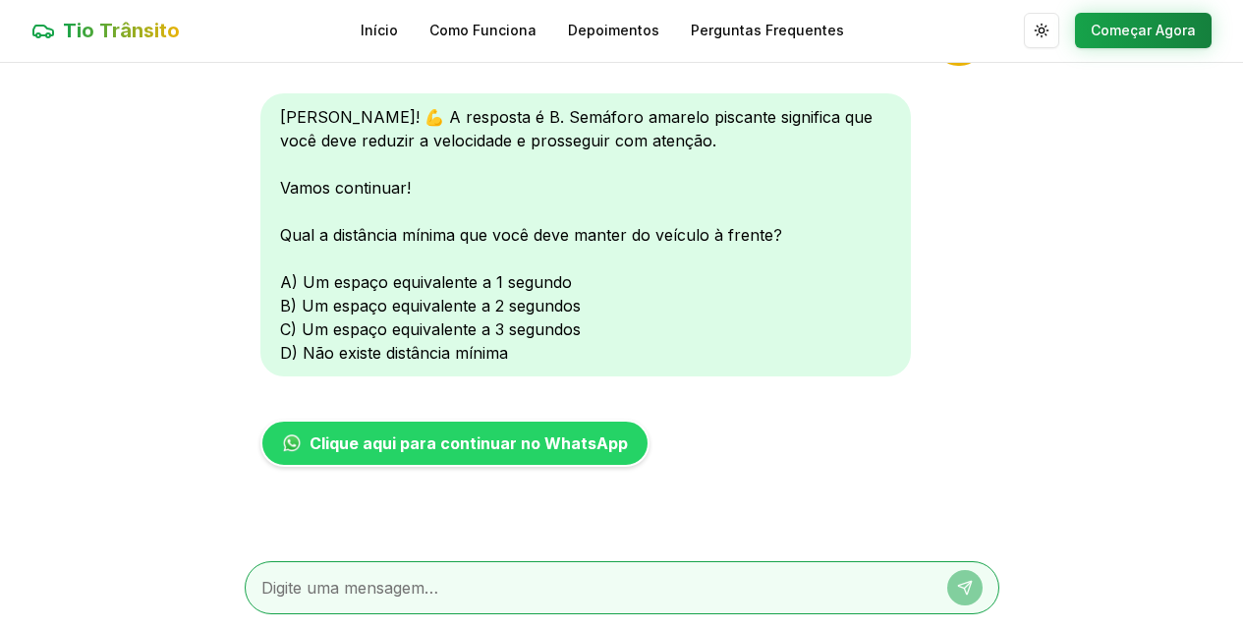
click at [437, 586] on textarea at bounding box center [594, 588] width 666 height 24
type textarea "b"
click at [961, 590] on icon at bounding box center [965, 588] width 16 height 16
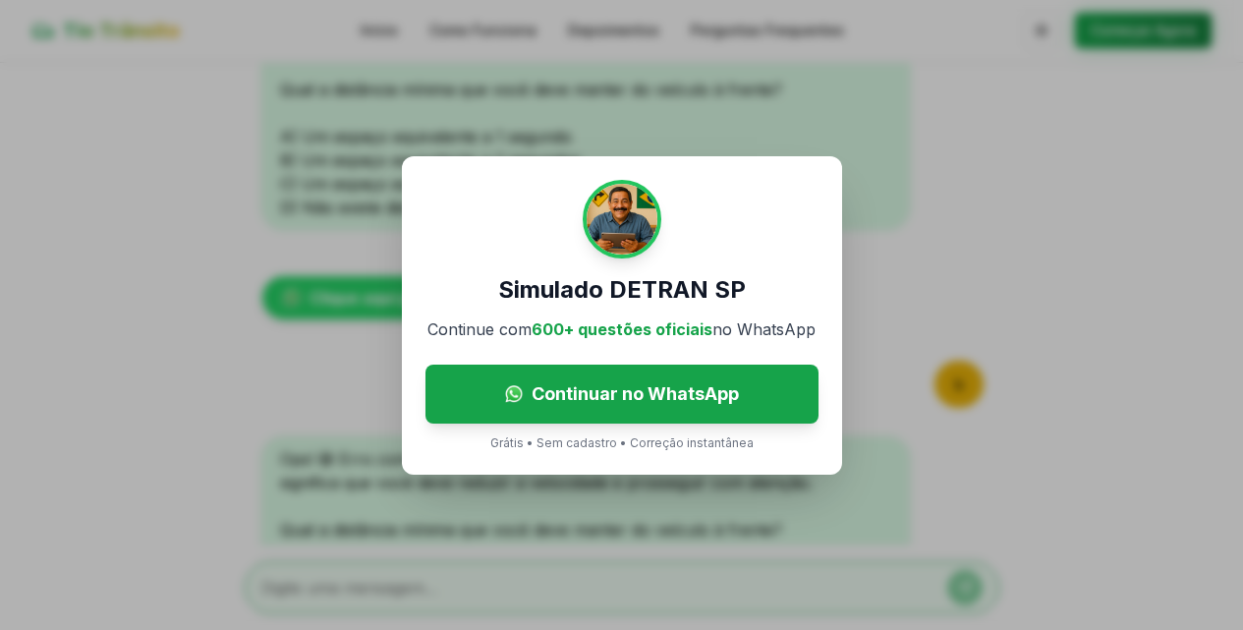
scroll to position [984, 0]
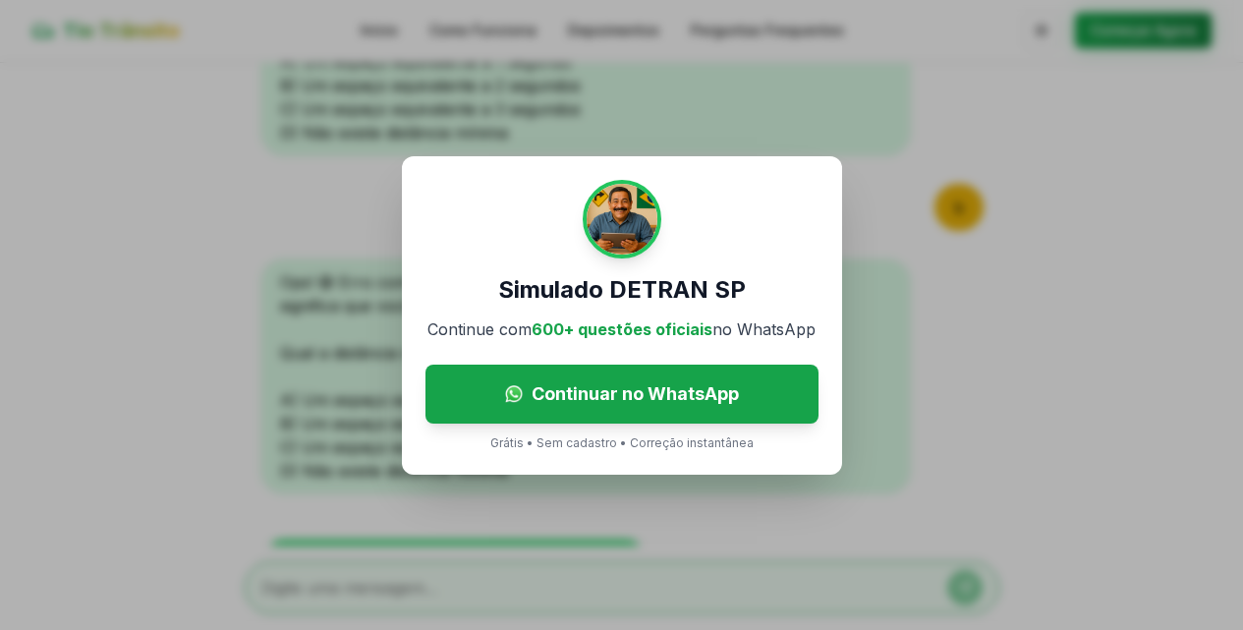
click at [863, 265] on div "Simulado DETRAN SP Continue com 600+ questões oficiais no WhatsApp Continuar no…" at bounding box center [621, 315] width 1243 height 630
click at [810, 228] on div "Simulado DETRAN SP Continue com 600+ questões oficiais no WhatsApp Continuar no…" at bounding box center [622, 315] width 440 height 318
click at [876, 218] on div "Simulado DETRAN SP Continue com 600+ questões oficiais no WhatsApp Continuar no…" at bounding box center [621, 315] width 1243 height 630
click at [888, 212] on div "Simulado DETRAN SP Continue com 600+ questões oficiais no WhatsApp Continuar no…" at bounding box center [621, 315] width 1243 height 630
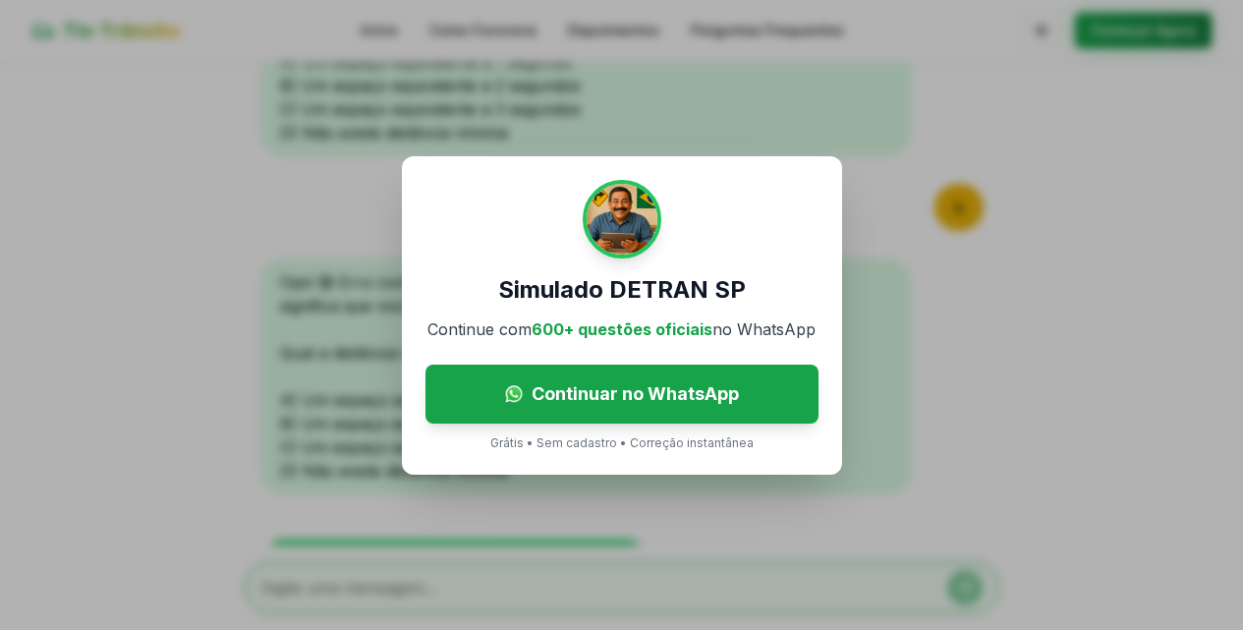
click at [638, 452] on div "Simulado DETRAN SP Continue com 600+ questões oficiais no WhatsApp Continuar no…" at bounding box center [622, 315] width 440 height 318
drag, startPoint x: 582, startPoint y: 118, endPoint x: 626, endPoint y: 139, distance: 48.8
click at [584, 121] on div "Simulado DETRAN SP Continue com 600+ questões oficiais no WhatsApp Continuar no…" at bounding box center [621, 315] width 1243 height 630
drag, startPoint x: 664, startPoint y: 168, endPoint x: 700, endPoint y: 230, distance: 71.3
click at [676, 188] on div "Simulado DETRAN SP Continue com 600+ questões oficiais no WhatsApp Continuar no…" at bounding box center [622, 315] width 440 height 318
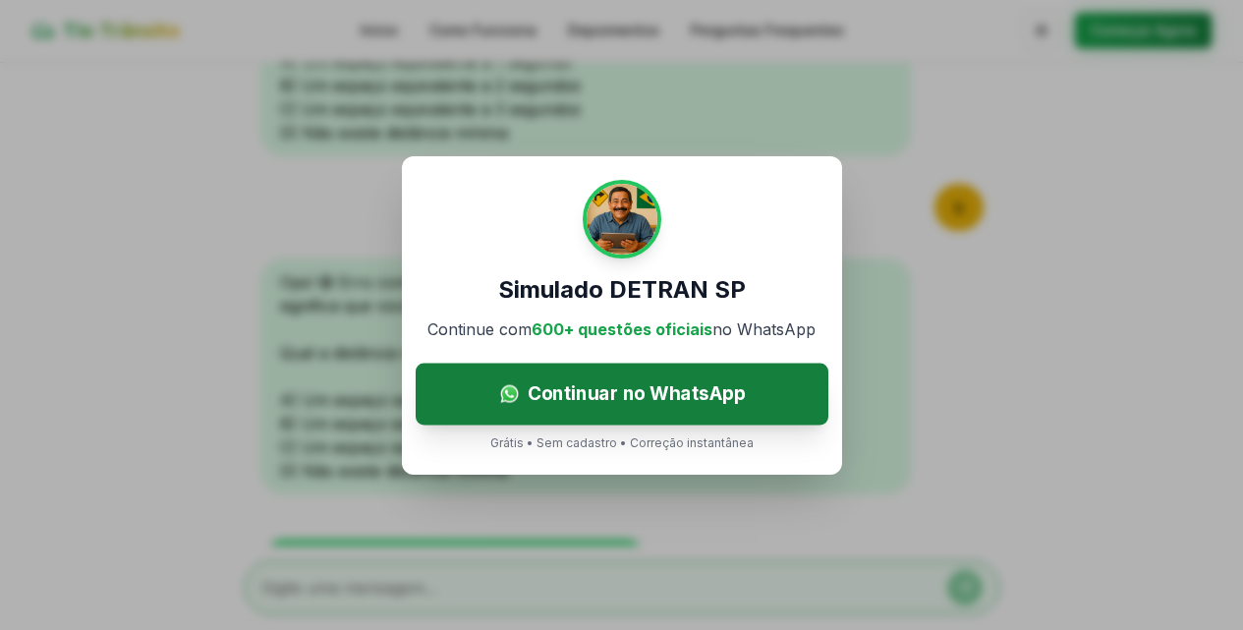
click at [714, 396] on span "Continuar no WhatsApp" at bounding box center [636, 393] width 218 height 28
